Goal: Feedback & Contribution: Leave review/rating

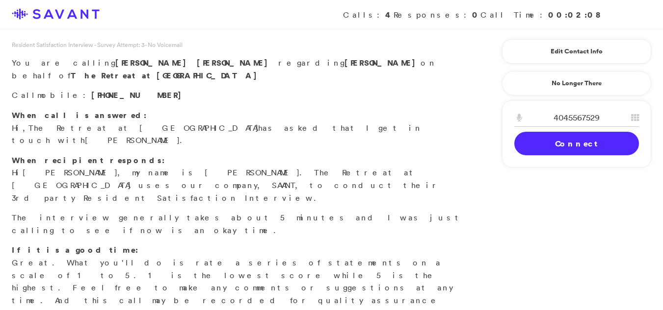
click at [559, 147] on link "Connect" at bounding box center [576, 144] width 125 height 24
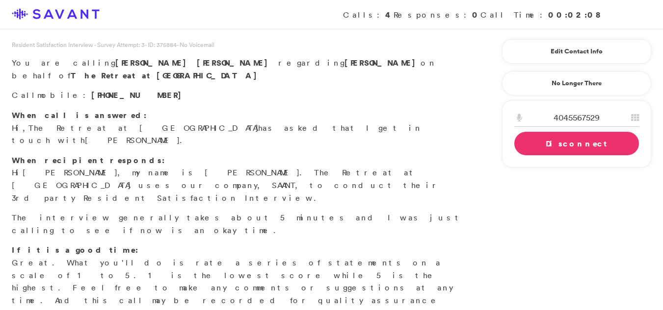
click at [559, 147] on link "Disconnect" at bounding box center [576, 144] width 125 height 24
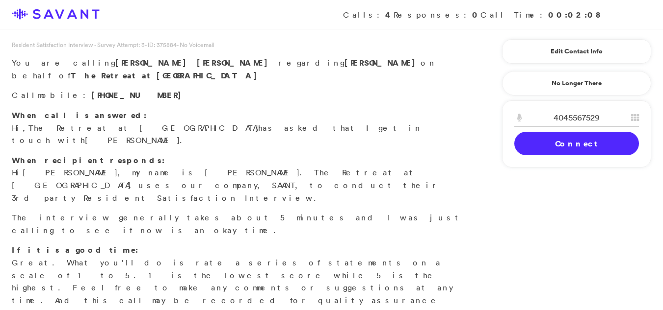
click at [559, 147] on link "Connect" at bounding box center [576, 144] width 125 height 24
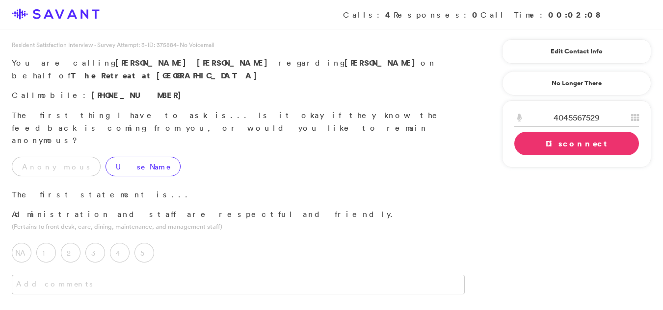
click at [108, 157] on label "Use Name" at bounding box center [142, 167] width 75 height 20
click at [151, 243] on div "5" at bounding box center [146, 255] width 25 height 25
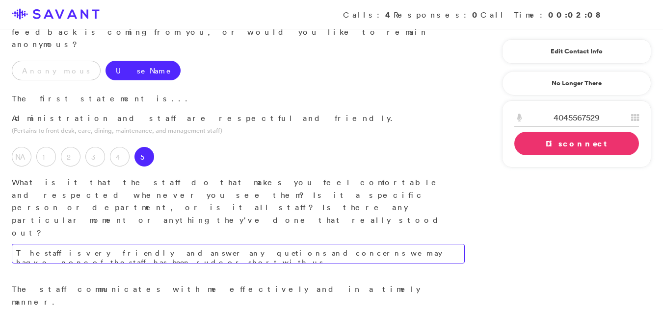
scroll to position [105, 0]
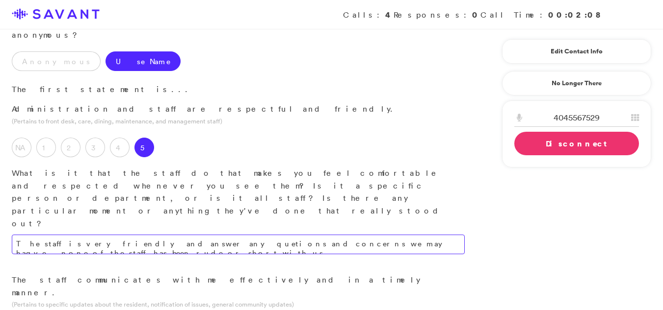
click at [446, 235] on textarea "The staff is very friendly and answer any quetions and concerns we may haqve. n…" at bounding box center [238, 245] width 453 height 20
click at [445, 235] on textarea "The staff is very friendly and answer any quetions and concerns we may haqve. n…" at bounding box center [238, 245] width 453 height 20
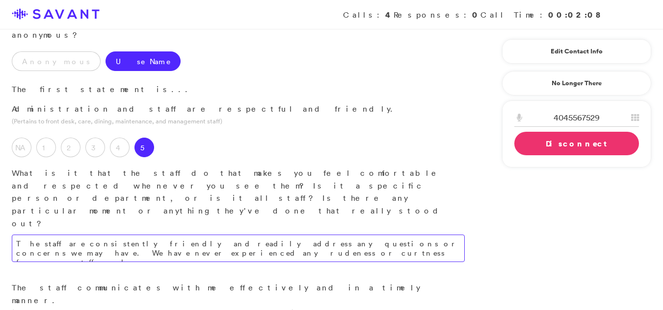
type textarea "The staff are consistently friendly and readily address any questions or concer…"
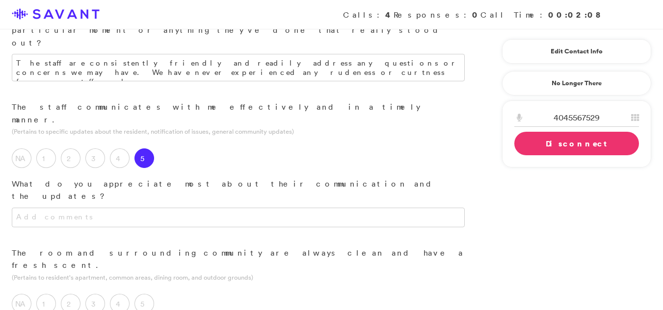
scroll to position [282, 0]
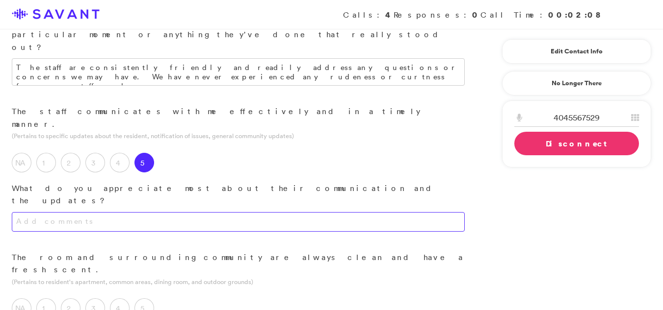
click at [268, 212] on textarea at bounding box center [238, 222] width 453 height 20
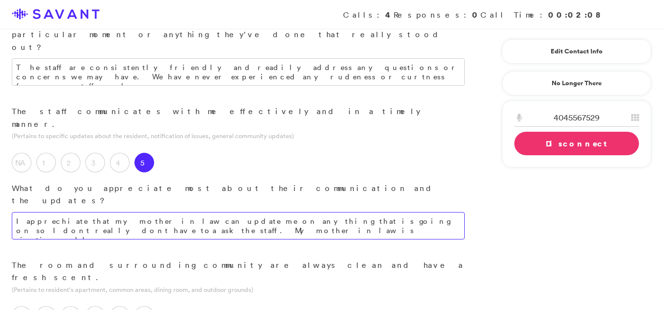
click at [125, 212] on textarea "I apprechiate that my mother in law can update me on anything that is going on …" at bounding box center [238, 225] width 453 height 27
type textarea "I appreciate that my mother-in-law can provide updates on any matters, thus red…"
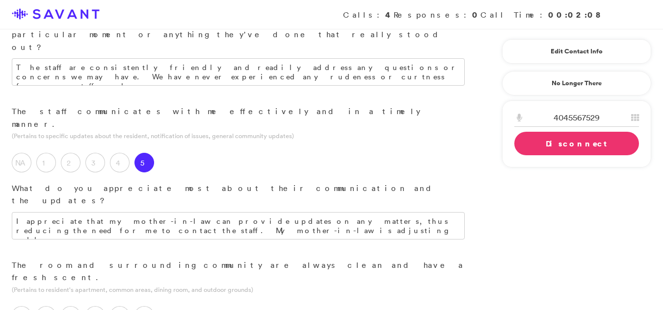
click at [123, 307] on label "4" at bounding box center [120, 317] width 20 height 20
type textarea "t"
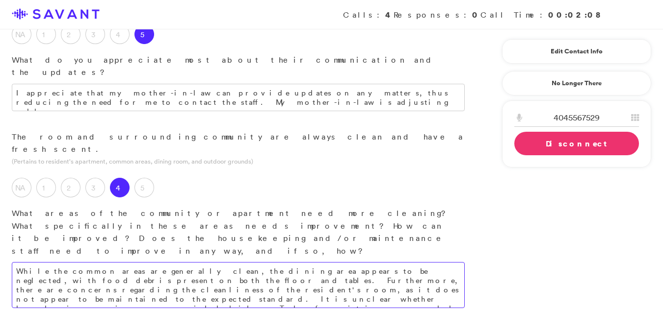
scroll to position [423, 0]
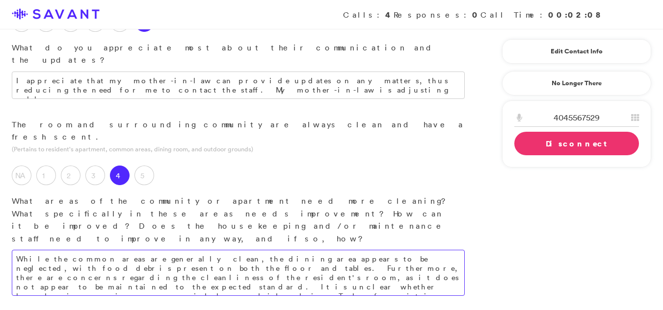
click at [416, 250] on textarea "While the common areas are generally clean, the dining area appears to be negle…" at bounding box center [238, 273] width 453 height 46
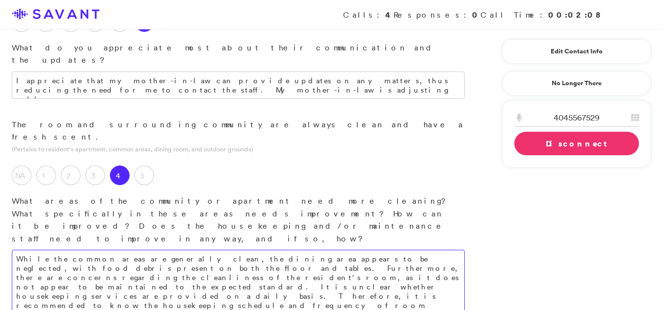
click at [95, 250] on textarea "While the common areas are generally clean, the dining area appears to be negle…" at bounding box center [238, 282] width 453 height 65
click at [79, 250] on textarea "While the common areas are generally clean, the dining area appears to be negle…" at bounding box center [238, 282] width 453 height 65
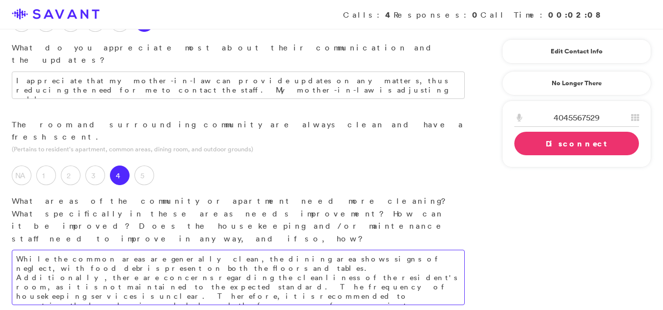
type textarea "While the common areas are generally clean, the dining area shows signs of negl…"
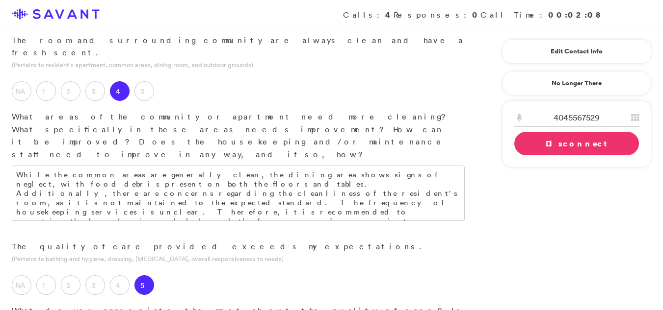
scroll to position [488, 0]
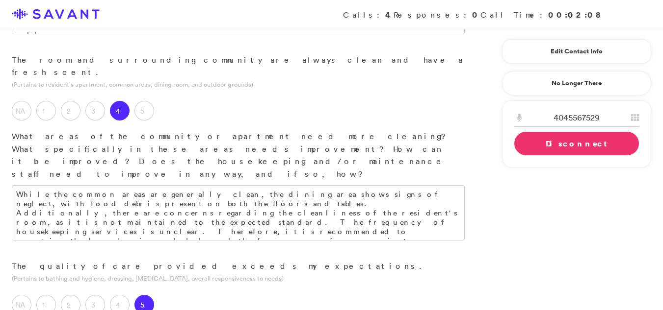
type textarea "E"
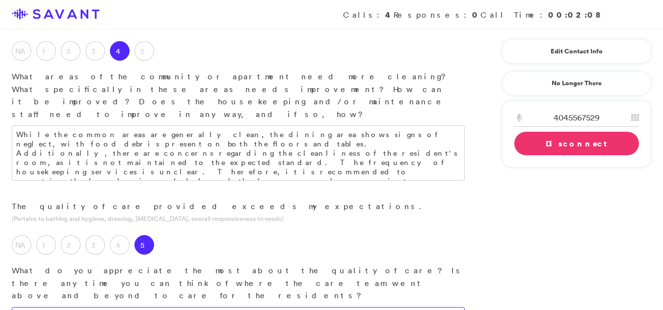
scroll to position [582, 0]
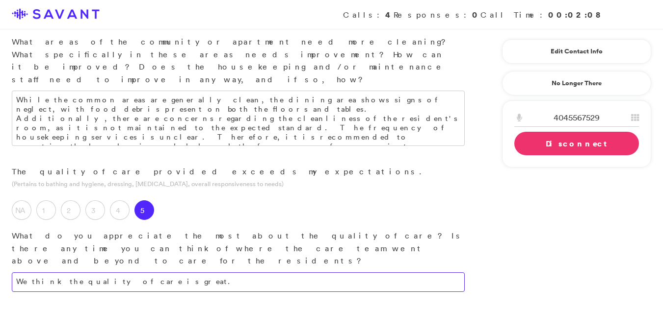
type textarea "We think the quality of care is great."
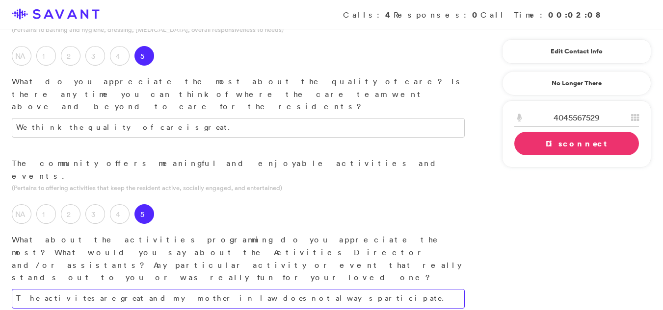
scroll to position [724, 0]
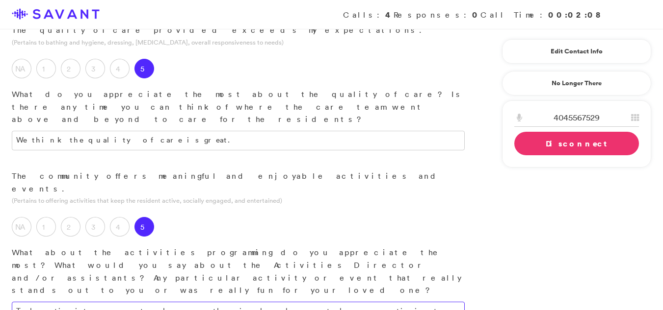
click at [284, 302] on textarea "The activites are great and my mother in law does not always participate." at bounding box center [238, 312] width 453 height 20
click at [283, 302] on textarea "The activites are great and my mother in law does not always participate." at bounding box center [238, 312] width 453 height 20
click at [279, 302] on textarea "The activites are great and my mother in law does not always participate." at bounding box center [238, 312] width 453 height 20
click at [360, 302] on textarea "The activities offered are commendable; however, my mother-in-law does not alwa…" at bounding box center [238, 312] width 453 height 20
type textarea "While the activities program is commendable, my mother-in-law does not always p…"
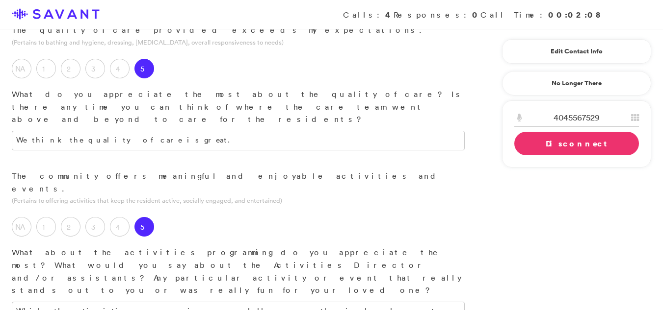
drag, startPoint x: 59, startPoint y: 207, endPoint x: 119, endPoint y: 157, distance: 77.6
drag, startPoint x: 153, startPoint y: 223, endPoint x: 149, endPoint y: 196, distance: 27.3
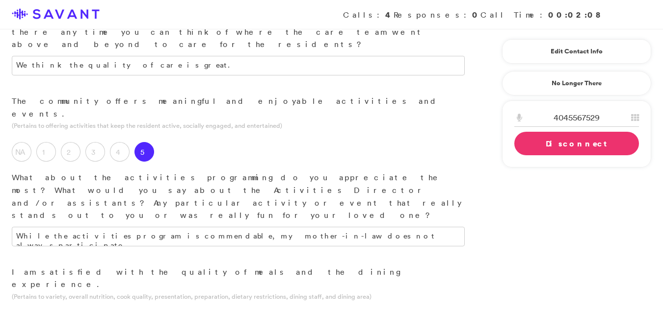
scroll to position [817, 0]
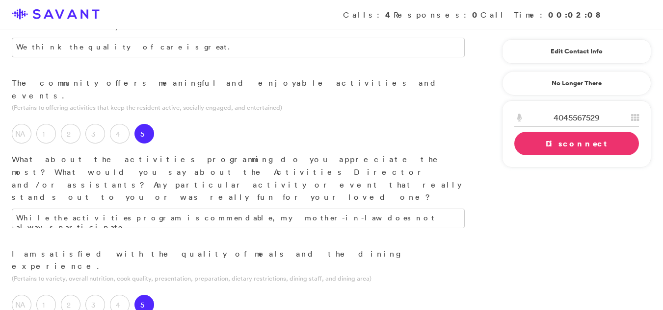
type textarea "I appreciate the availability of alternative meal options, and the ability to r…"
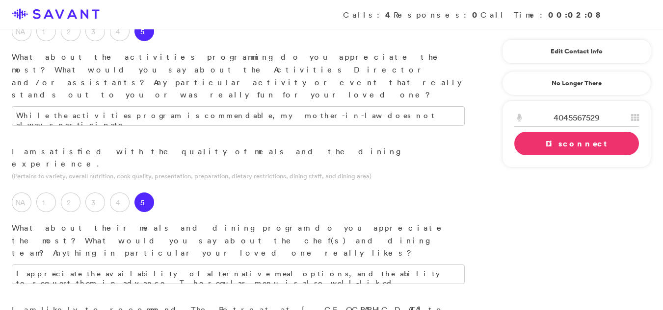
scroll to position [925, 0]
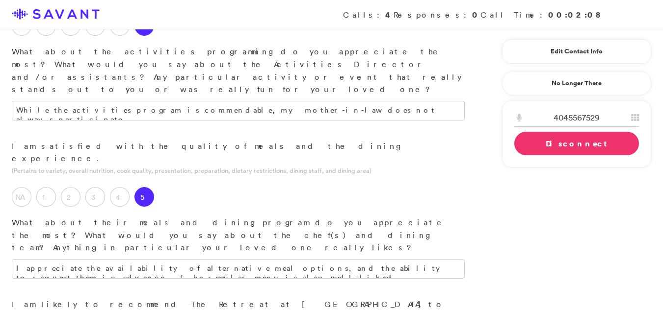
drag, startPoint x: 389, startPoint y: 198, endPoint x: 231, endPoint y: 289, distance: 183.0
click at [231, 289] on div "Survey ID *** Survey Event ID **** Scheduled Call ID Recipient ID ****** Contac…" at bounding box center [238, 37] width 453 height 1706
type textarea "I would recommedn the community to otherws and it was orignaally my first choic…"
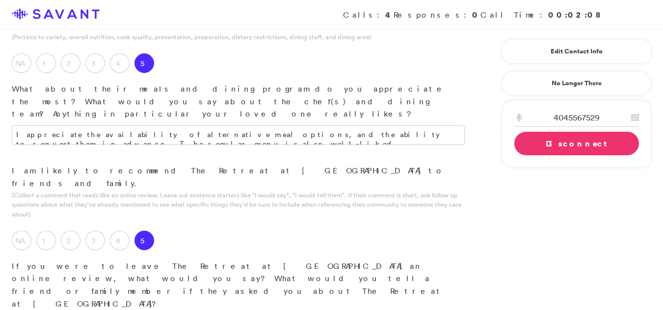
scroll to position [1054, 0]
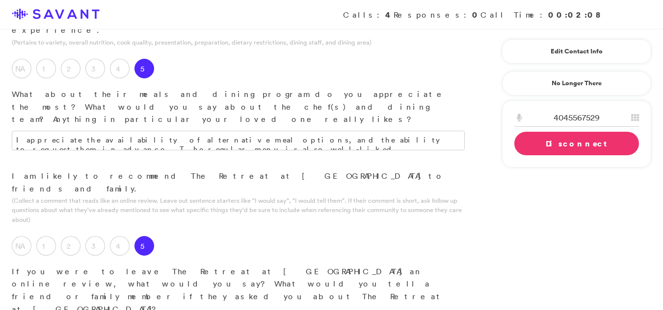
type textarea "What I like the most is that it is five miutes from my house. The staff is grea…"
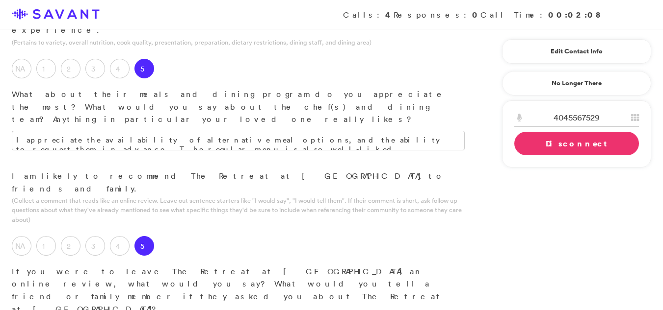
scroll to position [1055, 0]
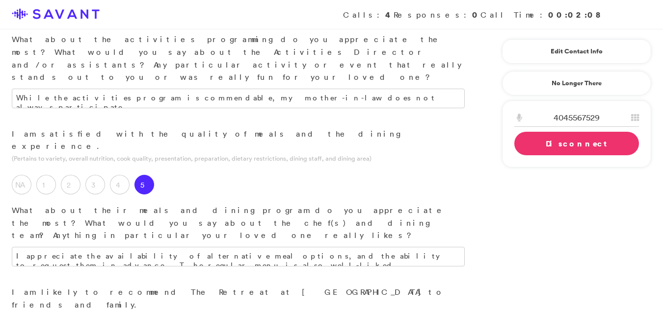
scroll to position [859, 0]
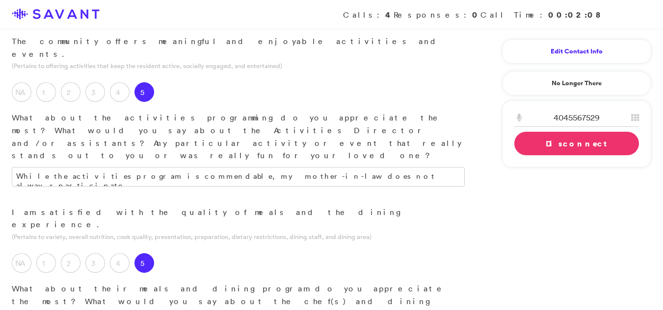
click at [561, 52] on link "Edit Contact Info" at bounding box center [576, 52] width 125 height 16
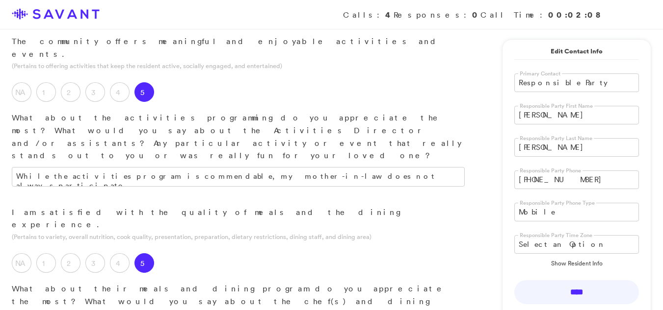
click at [560, 116] on input "[PERSON_NAME]" at bounding box center [576, 115] width 125 height 19
type input "G"
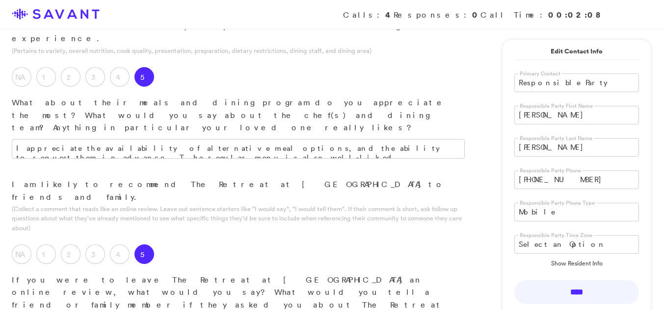
scroll to position [1053, 0]
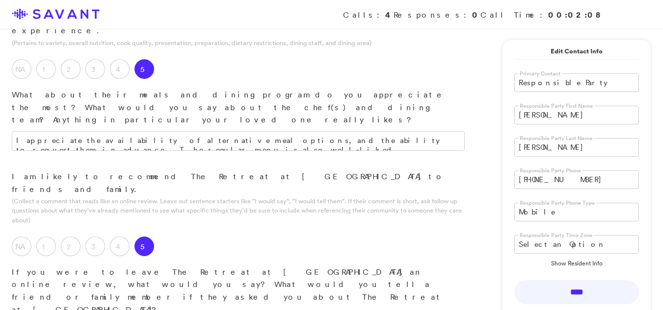
type input "[PERSON_NAME]"
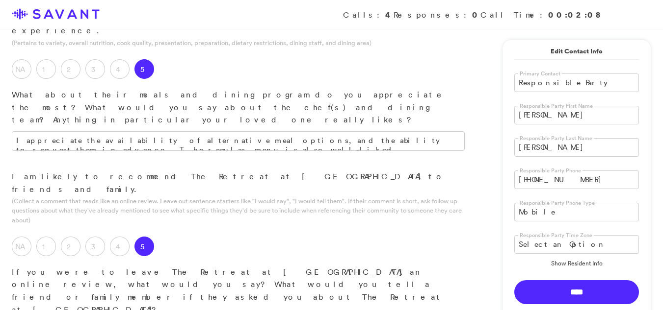
click at [559, 295] on input "****" at bounding box center [576, 293] width 125 height 24
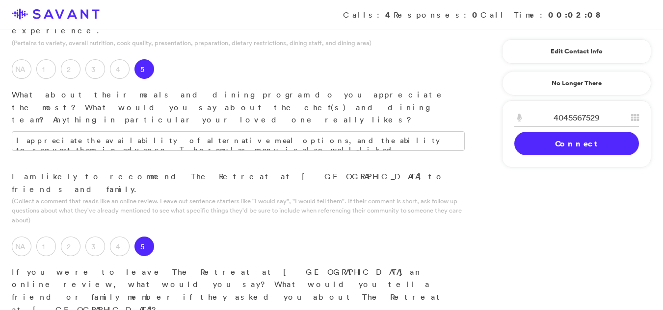
type textarea "I do not believe that any improvements are necessary at this time."
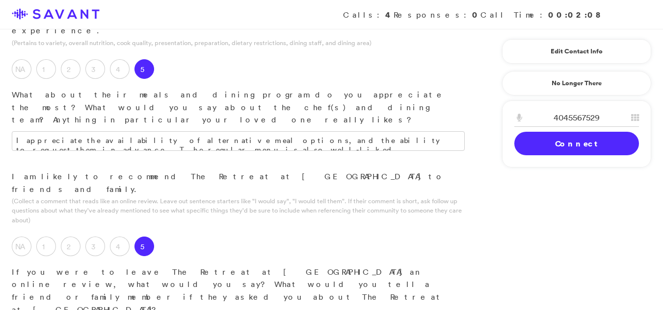
type textarea "The most appealing aspect is its proximity, being only a five-minute drive from…"
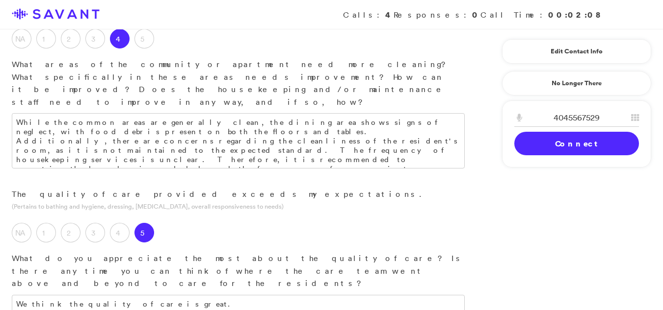
scroll to position [513, 0]
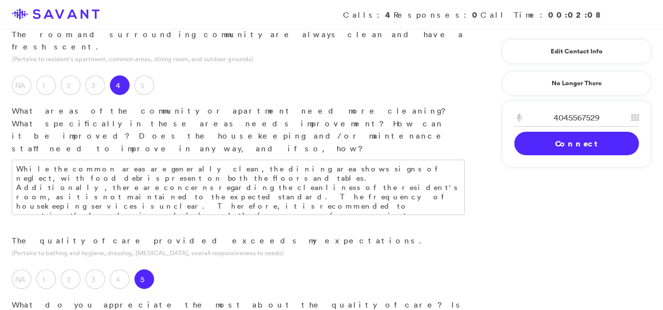
type textarea "I would recommend the community to others, as it was originally my first choice."
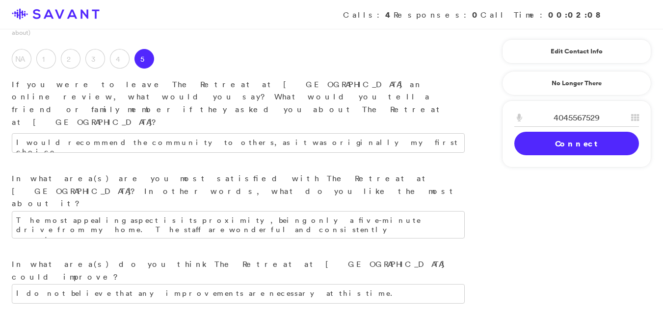
scroll to position [1244, 0]
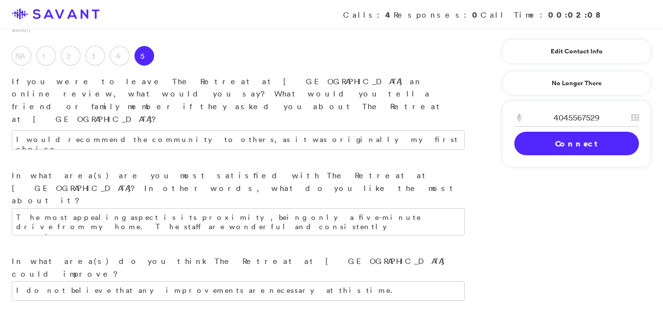
type textarea "We find the quality of care to be excellent."
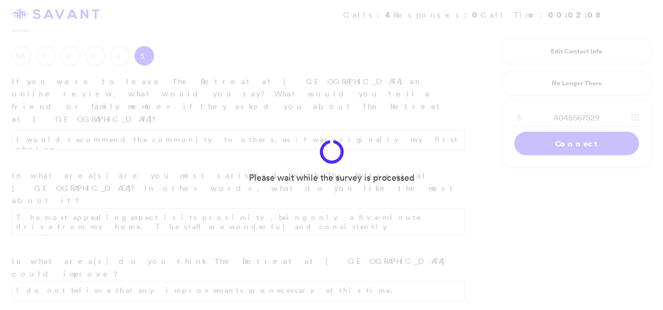
click at [50, 195] on div "Please wait while the survey is processed" at bounding box center [331, 155] width 663 height 310
